Goal: Task Accomplishment & Management: Complete application form

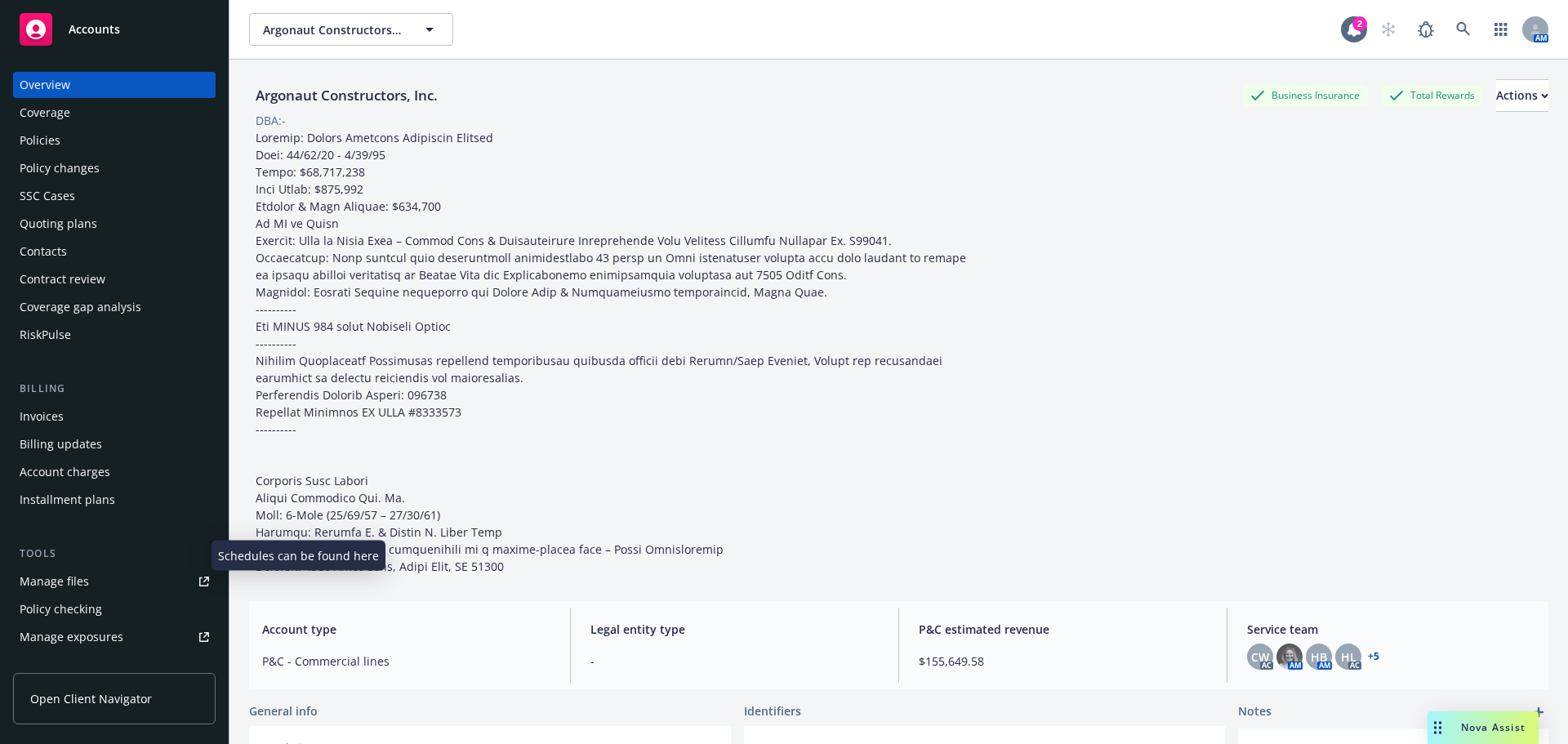
scroll to position [82, 0]
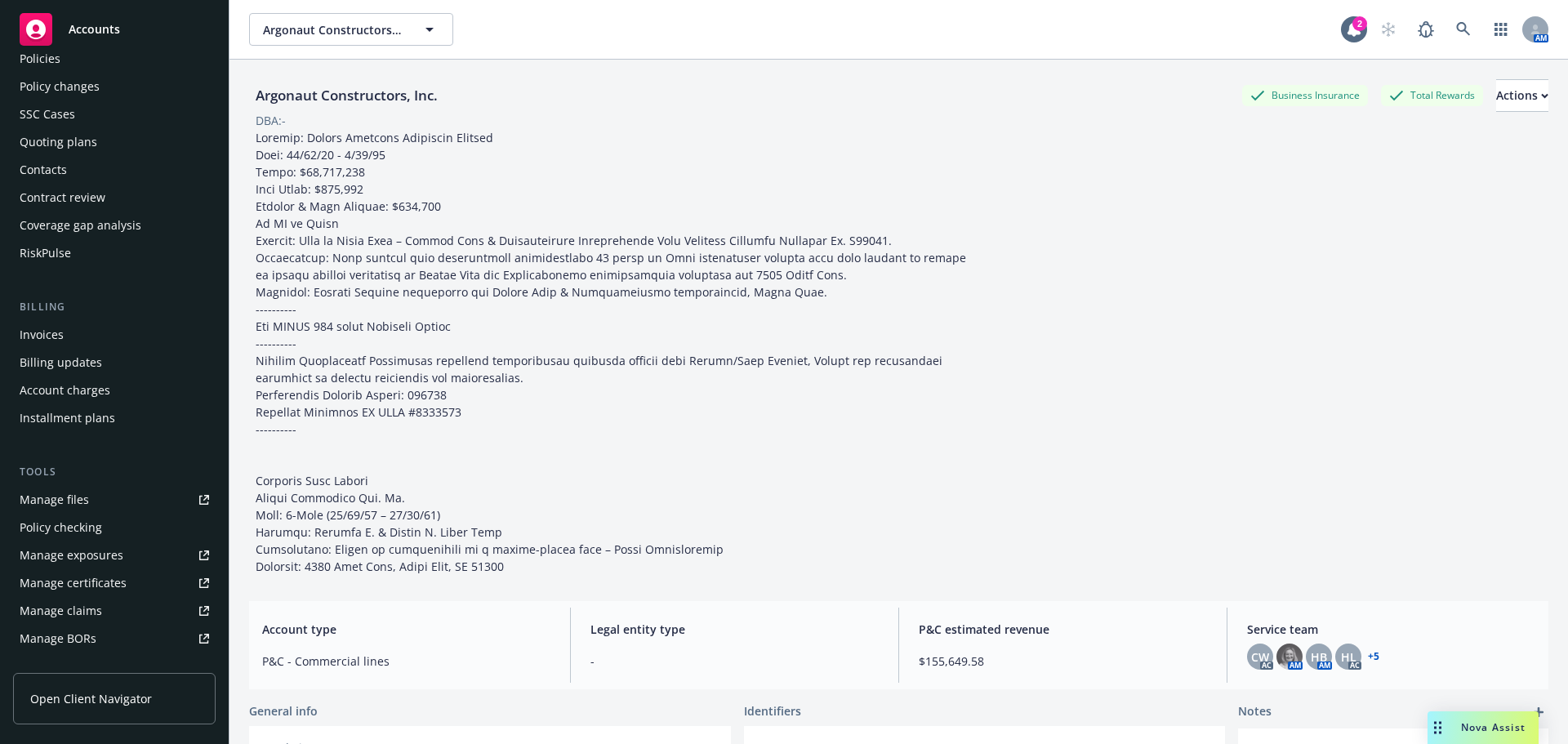
click at [123, 19] on div "Accounts" at bounding box center [114, 29] width 189 height 33
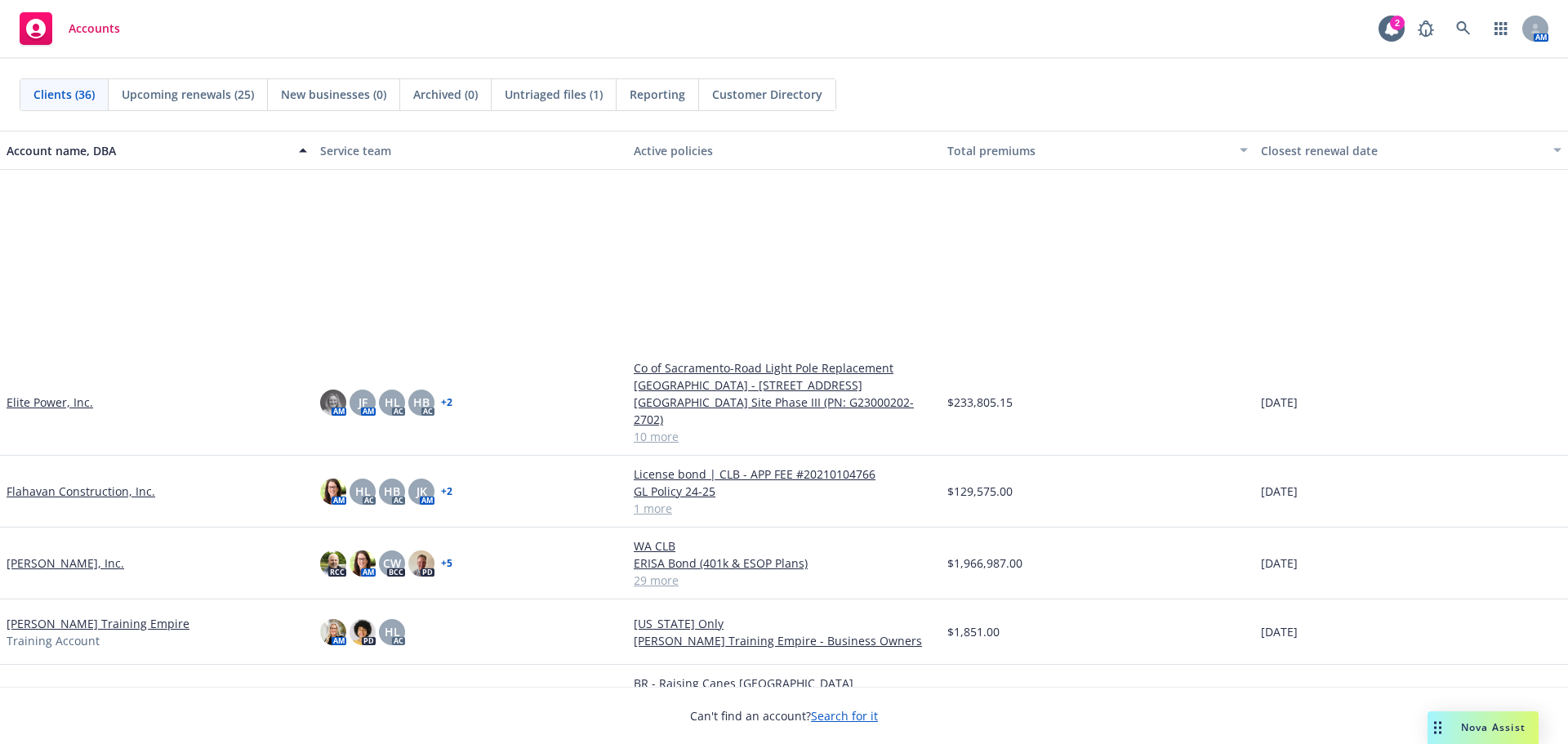
scroll to position [735, 0]
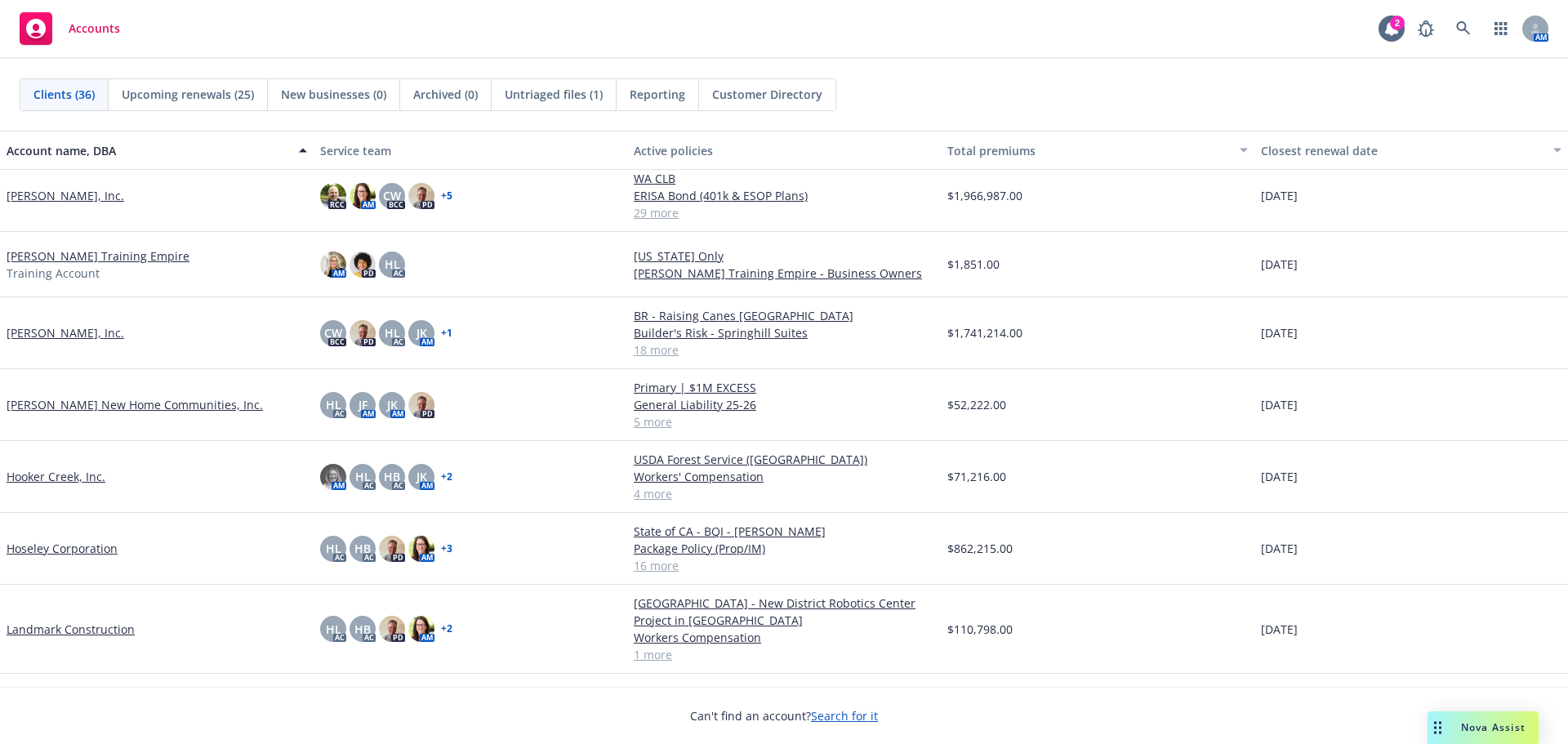
click at [31, 334] on link "[PERSON_NAME], Inc." at bounding box center [66, 332] width 118 height 17
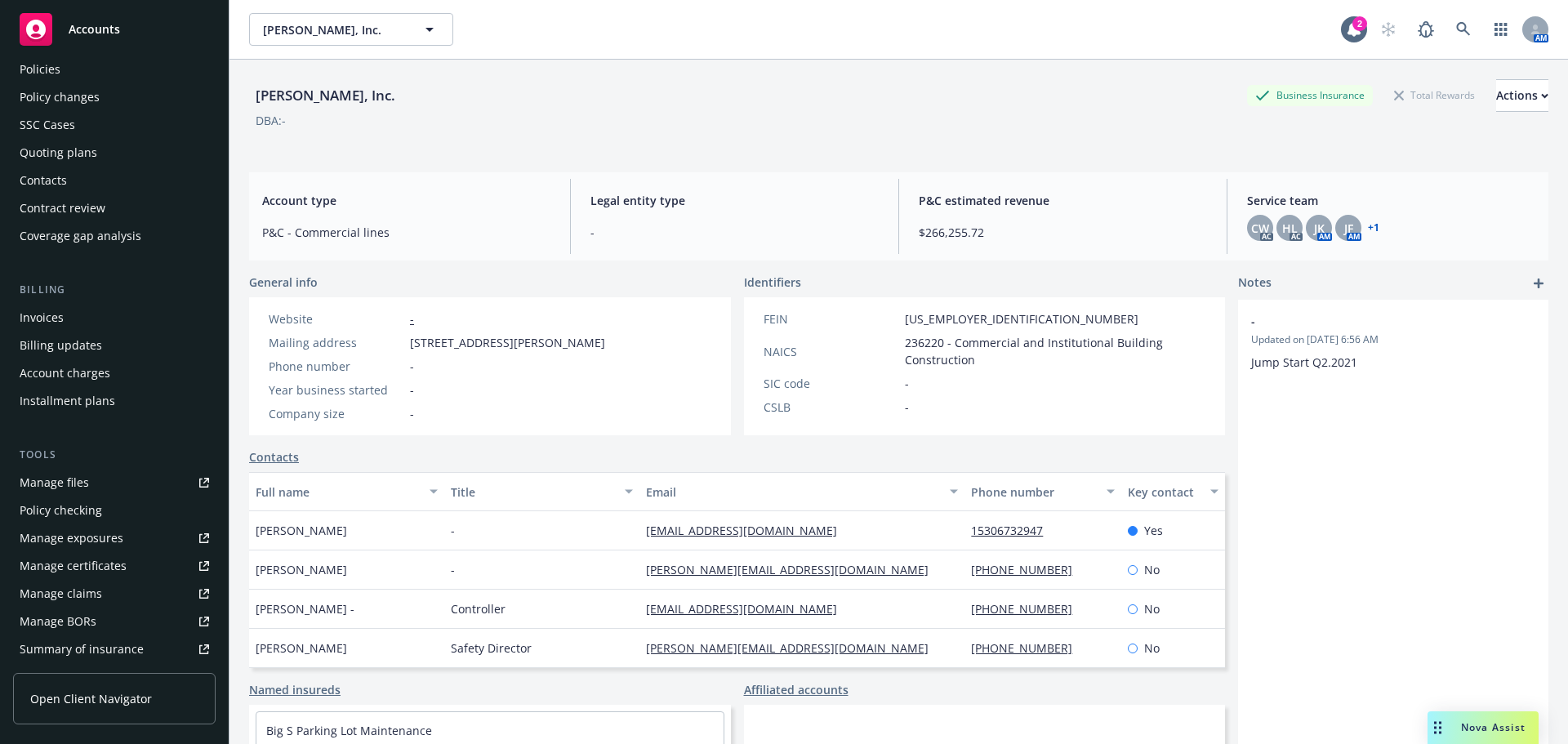
scroll to position [163, 0]
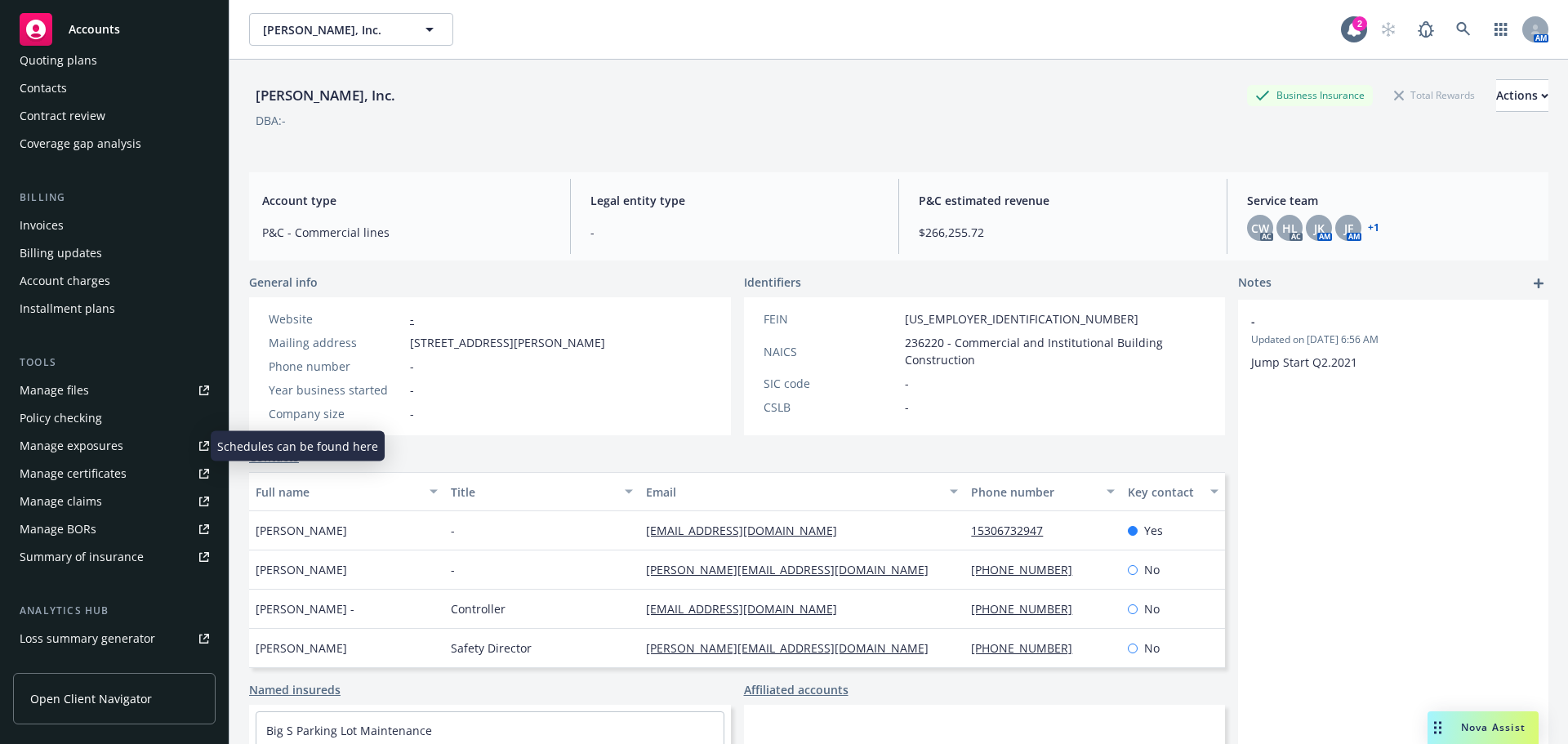
click at [106, 447] on div "Manage exposures" at bounding box center [71, 445] width 104 height 26
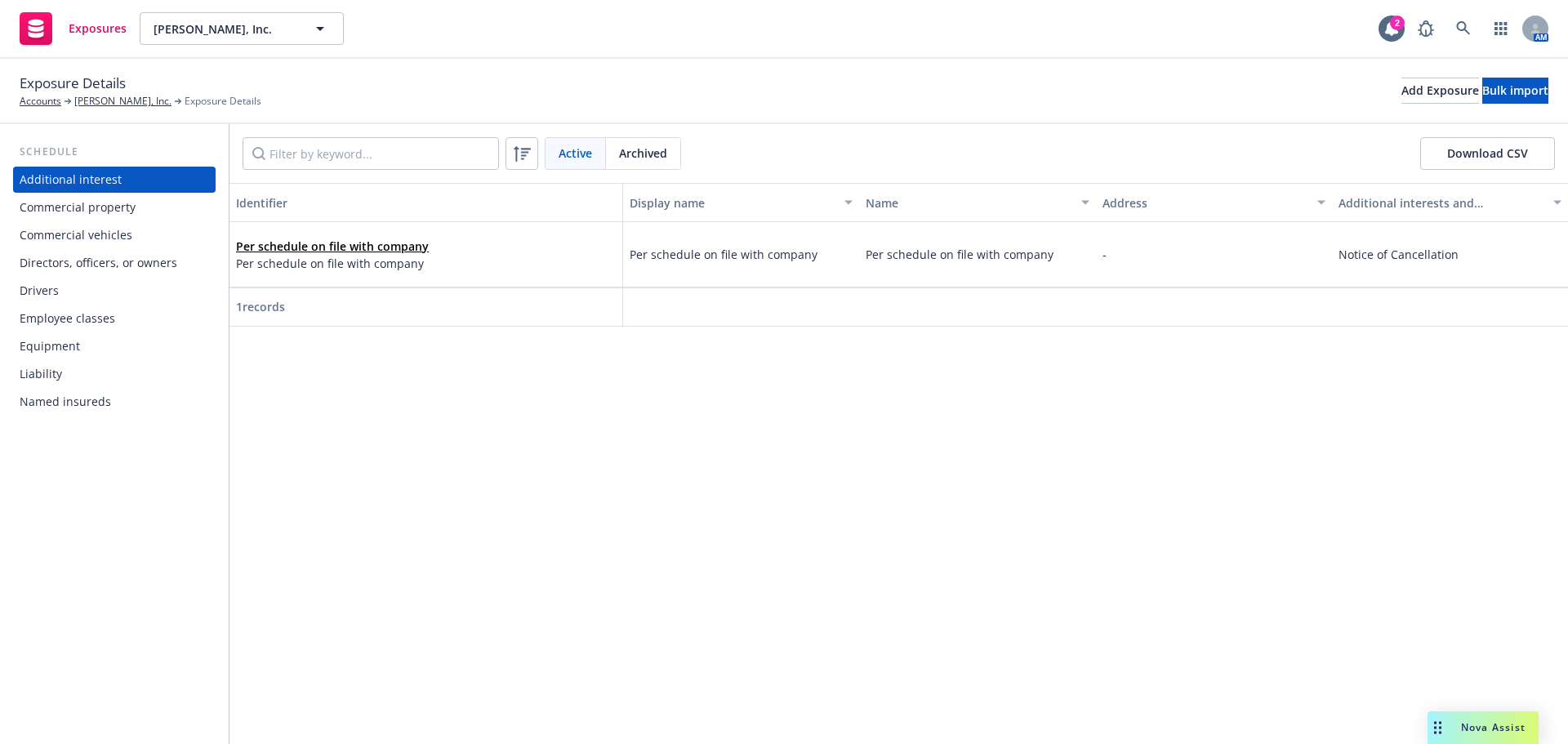
click at [105, 292] on div "Drivers" at bounding box center [114, 290] width 189 height 26
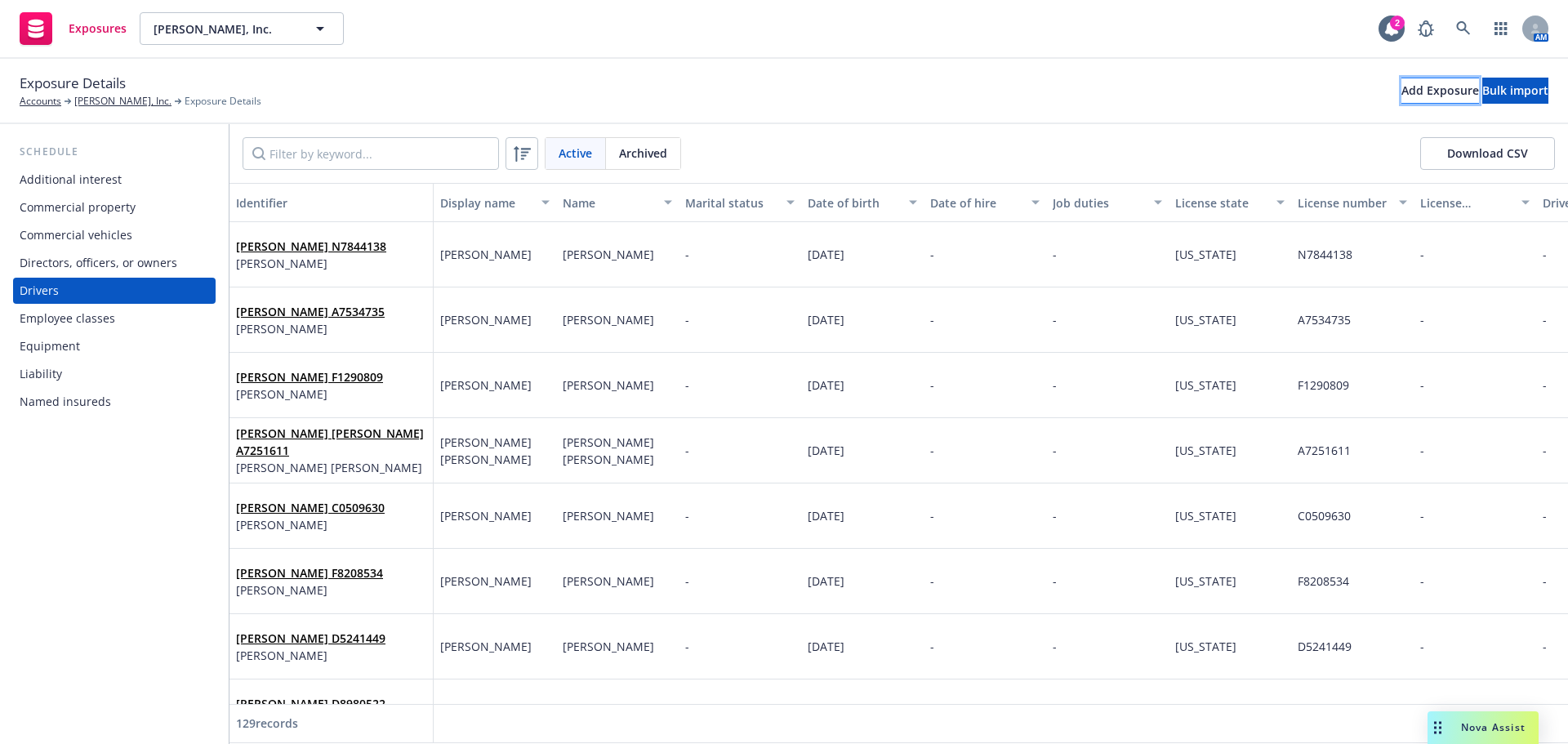
click at [1401, 89] on div "Add Exposure" at bounding box center [1440, 90] width 77 height 24
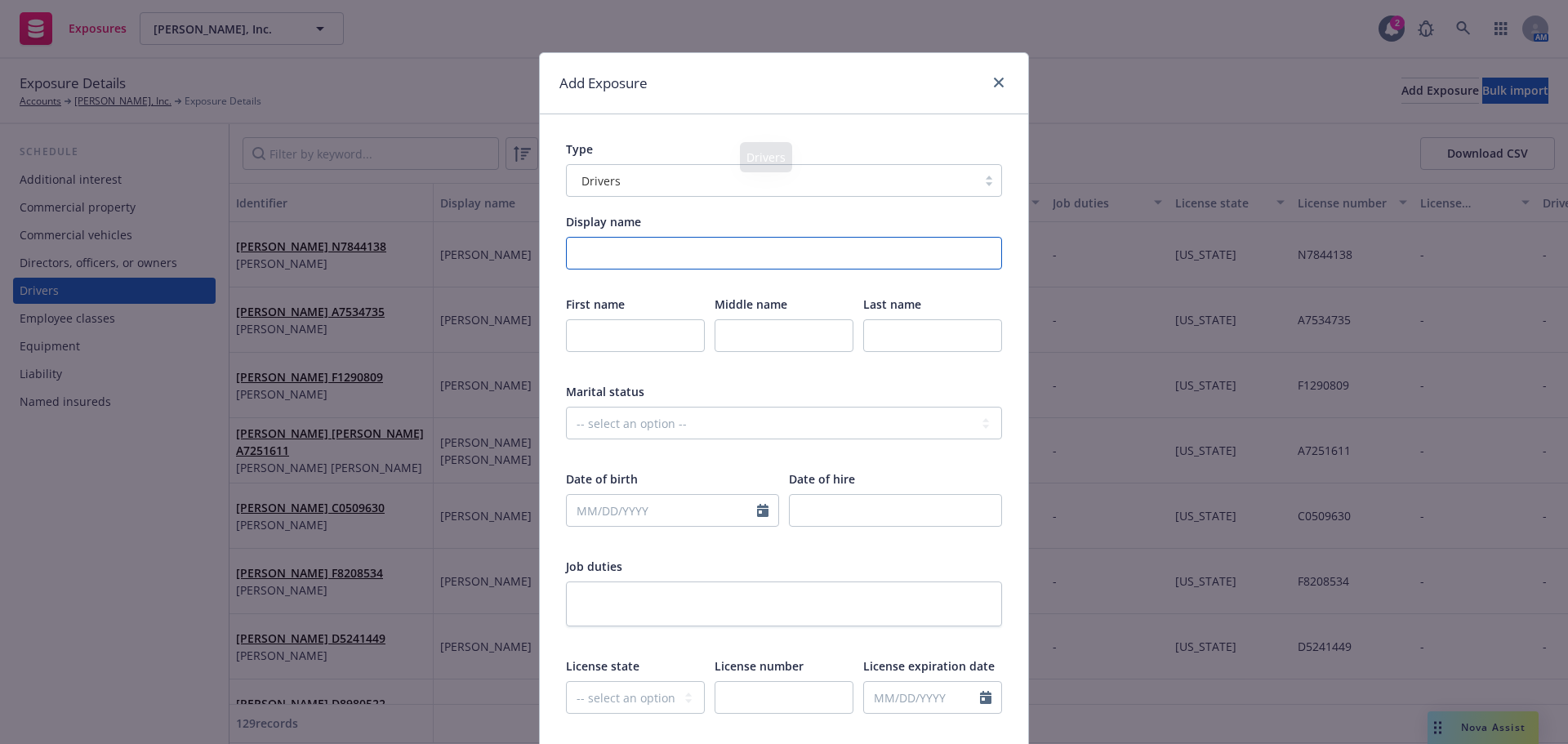
click at [722, 238] on input "Display name" at bounding box center [784, 252] width 436 height 33
type input "Robert Martinez"
click at [657, 330] on input "text" at bounding box center [635, 335] width 139 height 33
type input "Robert"
click at [896, 328] on input "text" at bounding box center [932, 335] width 139 height 33
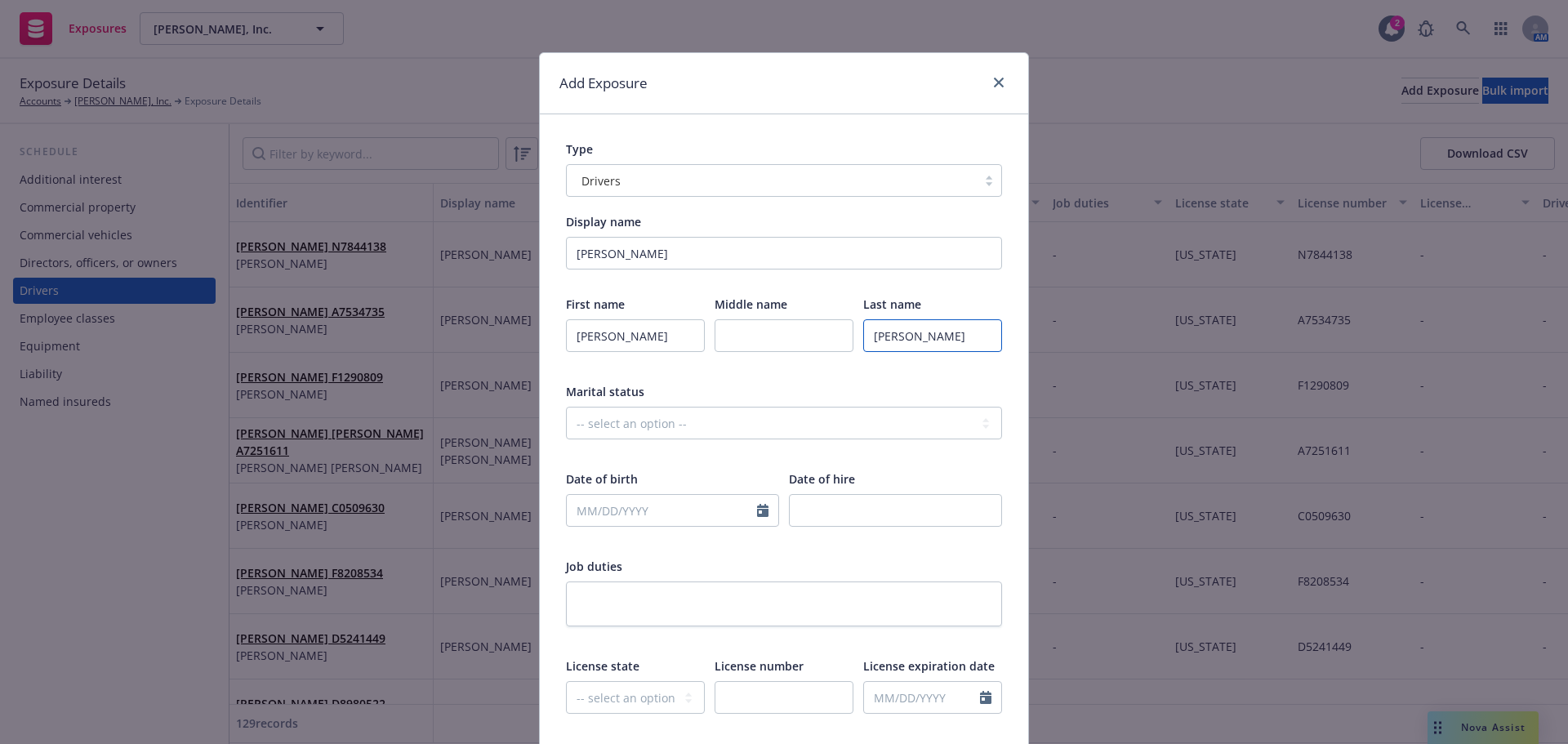
type input "Martinez"
select select "9"
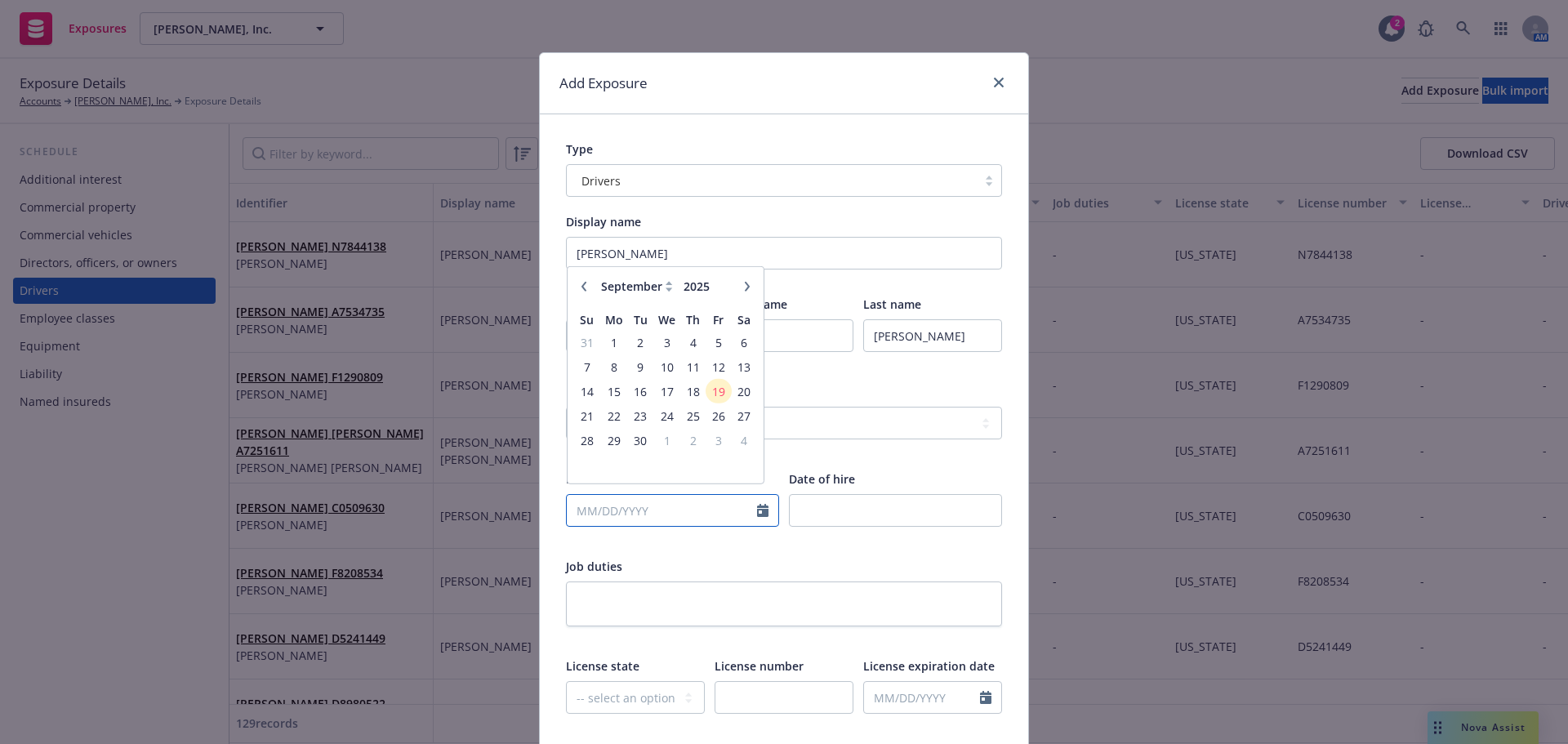
click at [636, 518] on input "text" at bounding box center [662, 510] width 190 height 31
type input "10/23/1969"
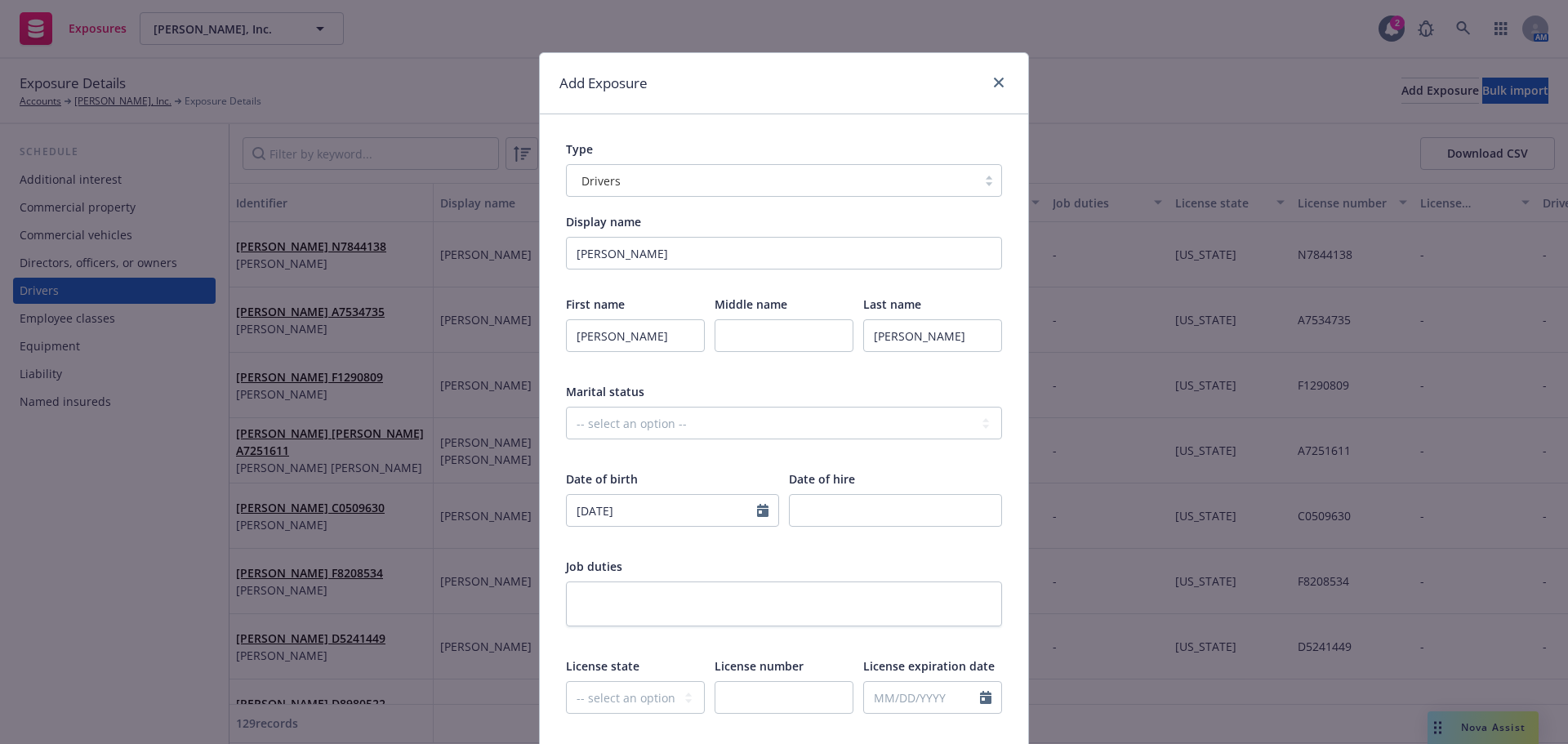
drag, startPoint x: 795, startPoint y: 539, endPoint x: 719, endPoint y: 566, distance: 80.7
click at [794, 539] on div at bounding box center [895, 540] width 213 height 14
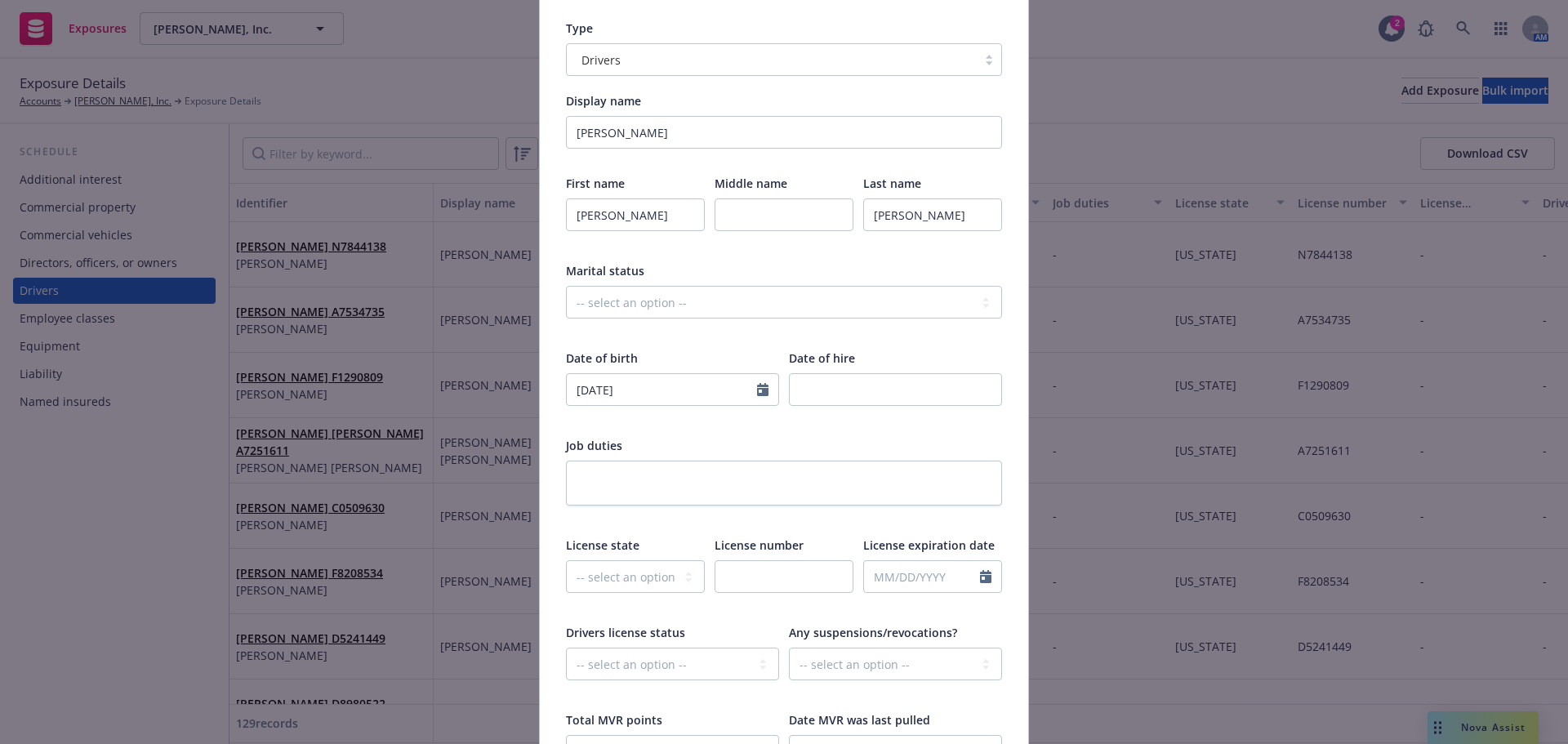
scroll to position [163, 0]
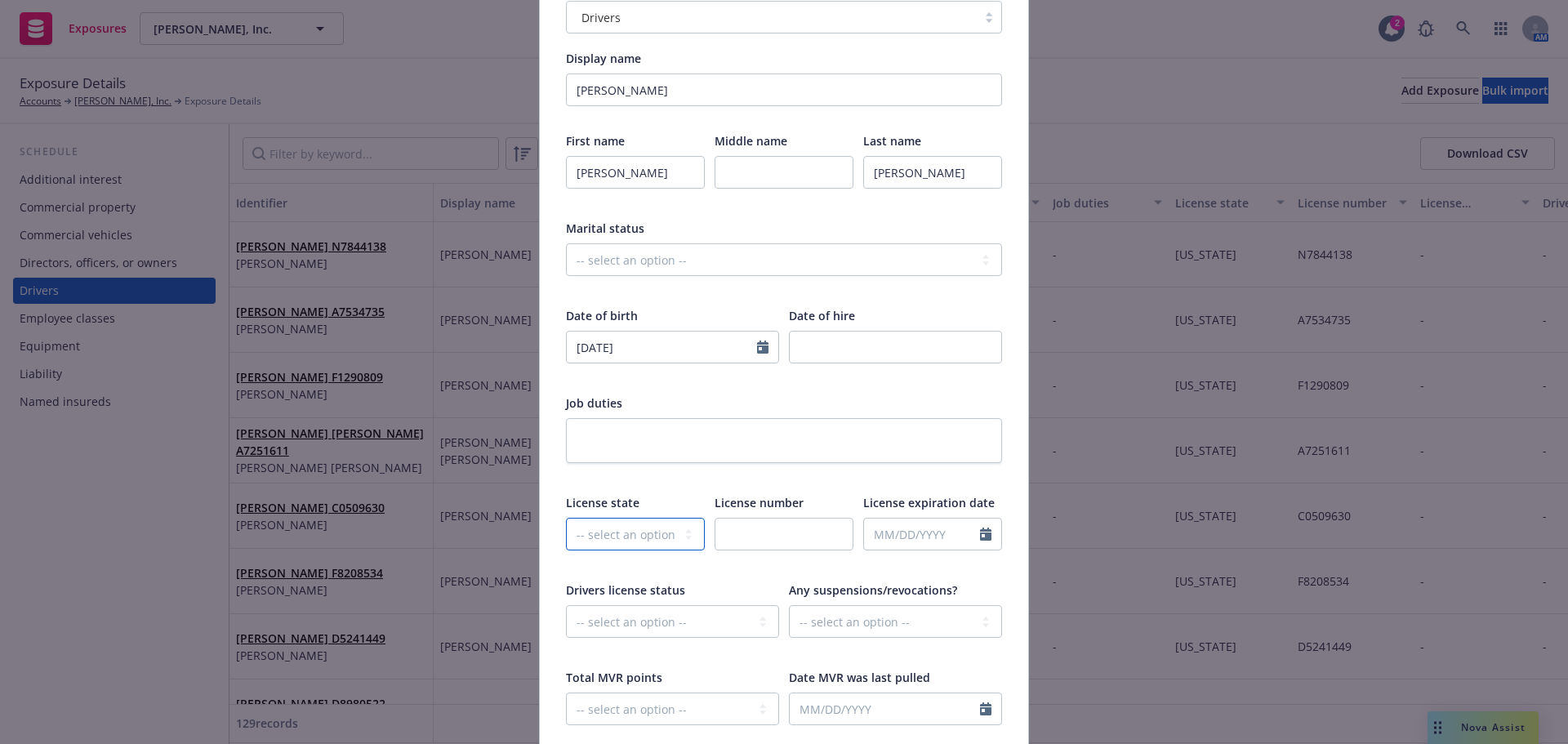
click at [619, 523] on select "-- select an option -- Alaska Alabama Arkansas American Samoa Arizona Californi…" at bounding box center [635, 534] width 139 height 33
select select "CA"
click at [566, 518] on select "-- select an option -- Alaska Alabama Arkansas American Samoa Arizona Californi…" at bounding box center [635, 534] width 139 height 33
click at [741, 540] on input "text" at bounding box center [784, 534] width 139 height 33
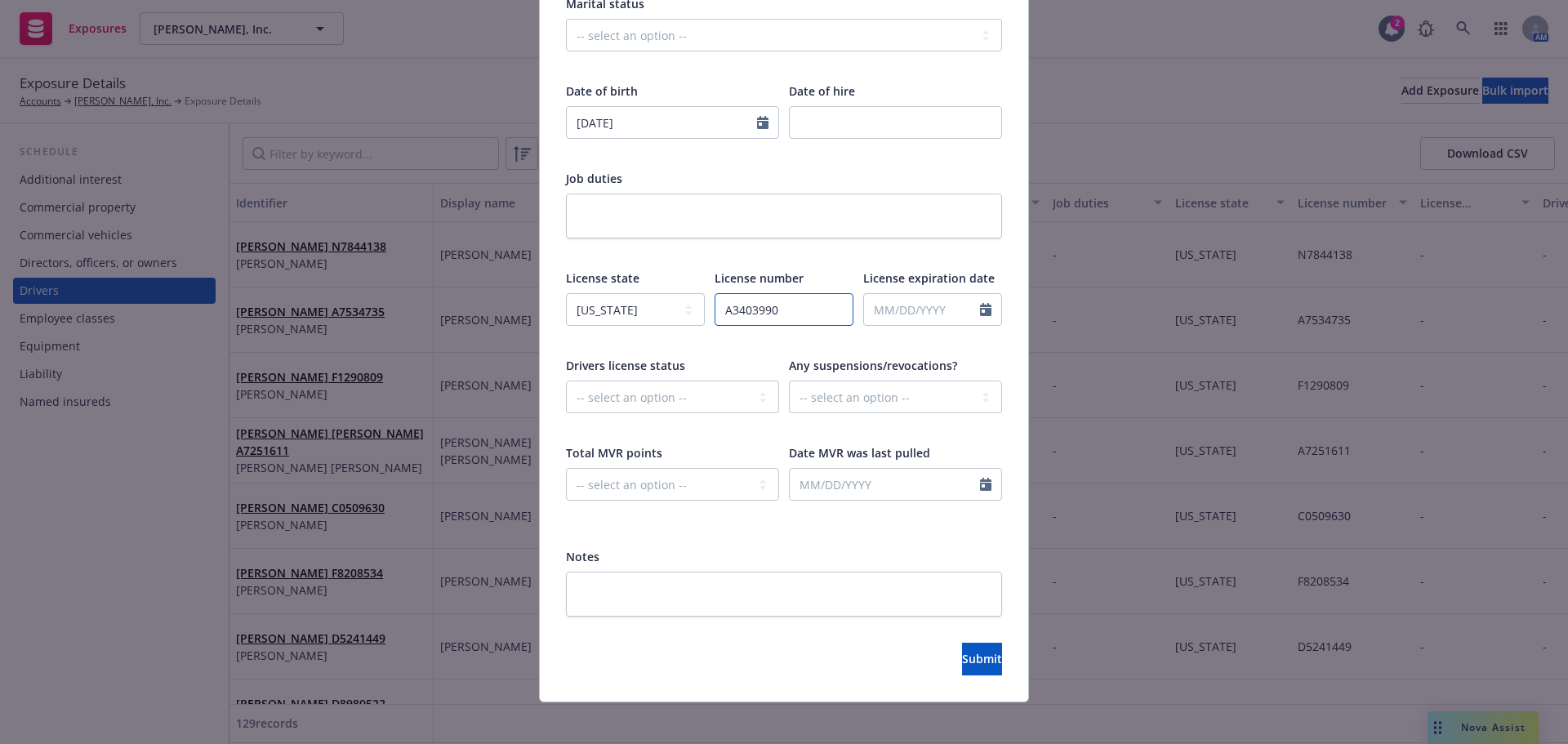
scroll to position [398, 0]
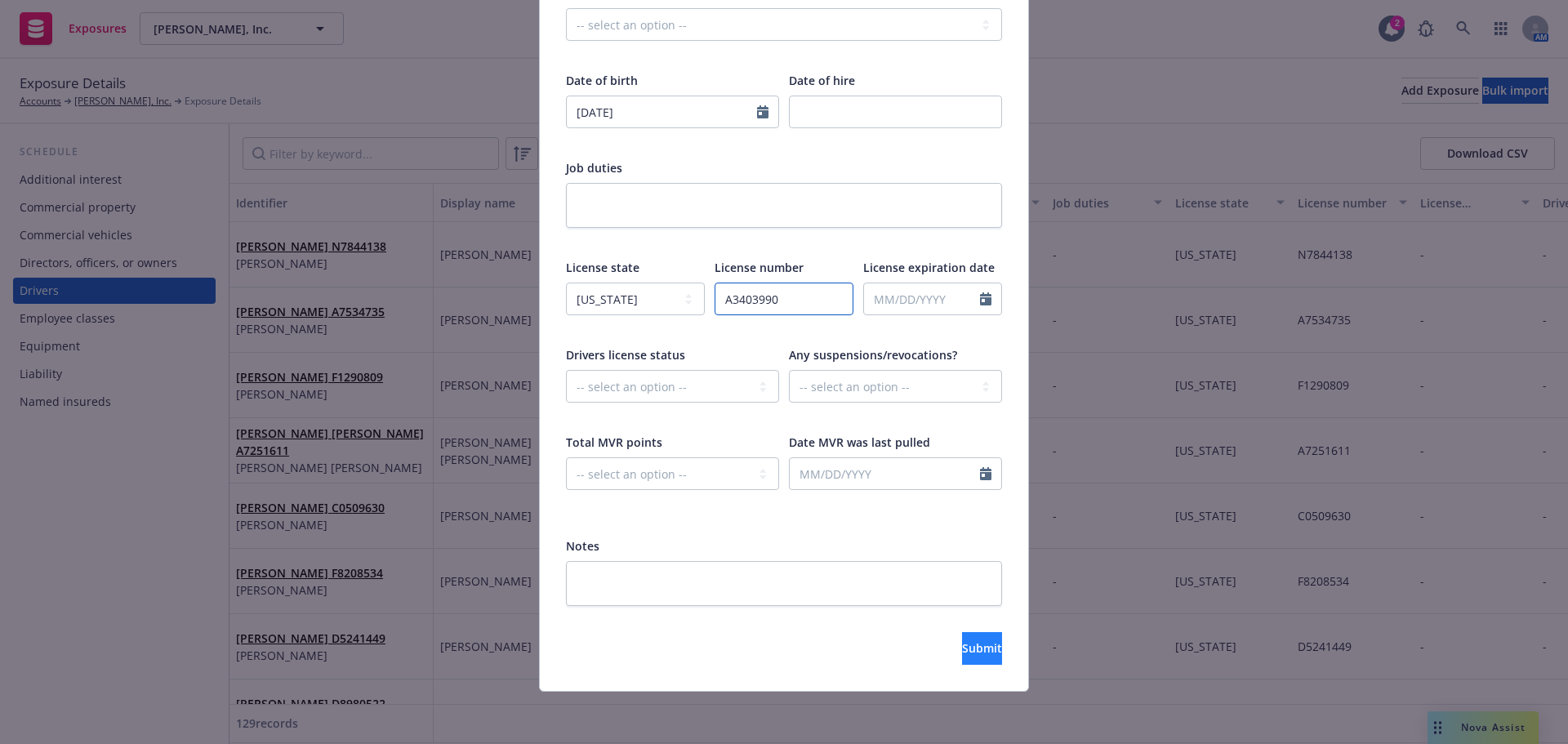
type input "A3403990"
click at [962, 654] on button "Submit" at bounding box center [982, 648] width 40 height 33
